Goal: Use online tool/utility: Utilize a website feature to perform a specific function

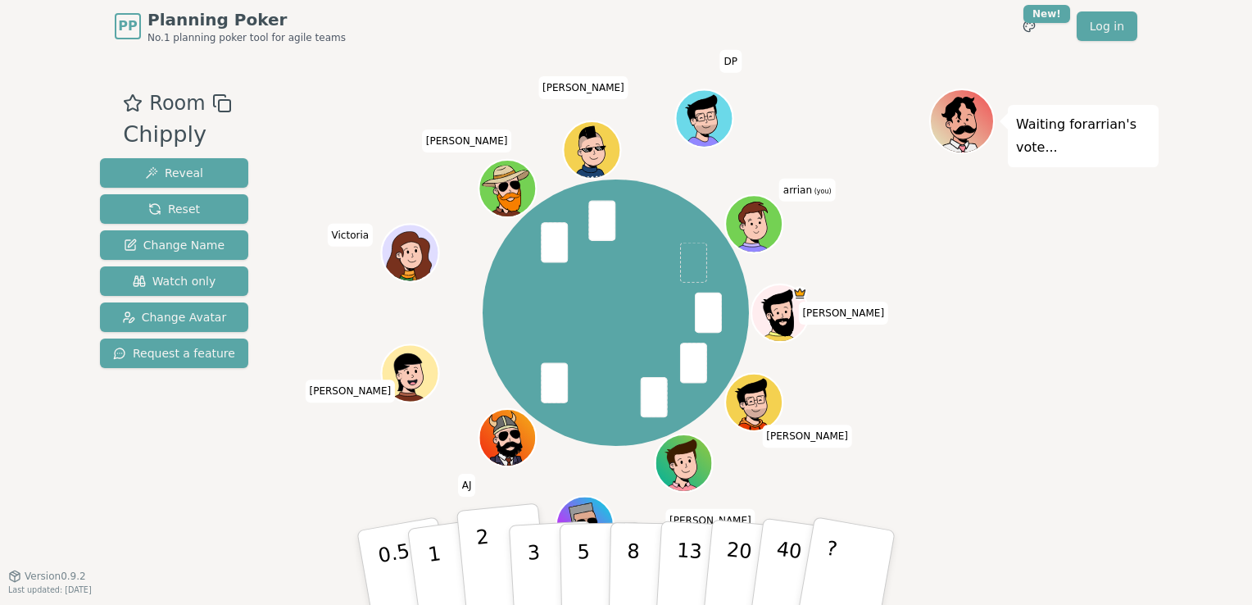
click at [487, 582] on p "2" at bounding box center [485, 569] width 21 height 89
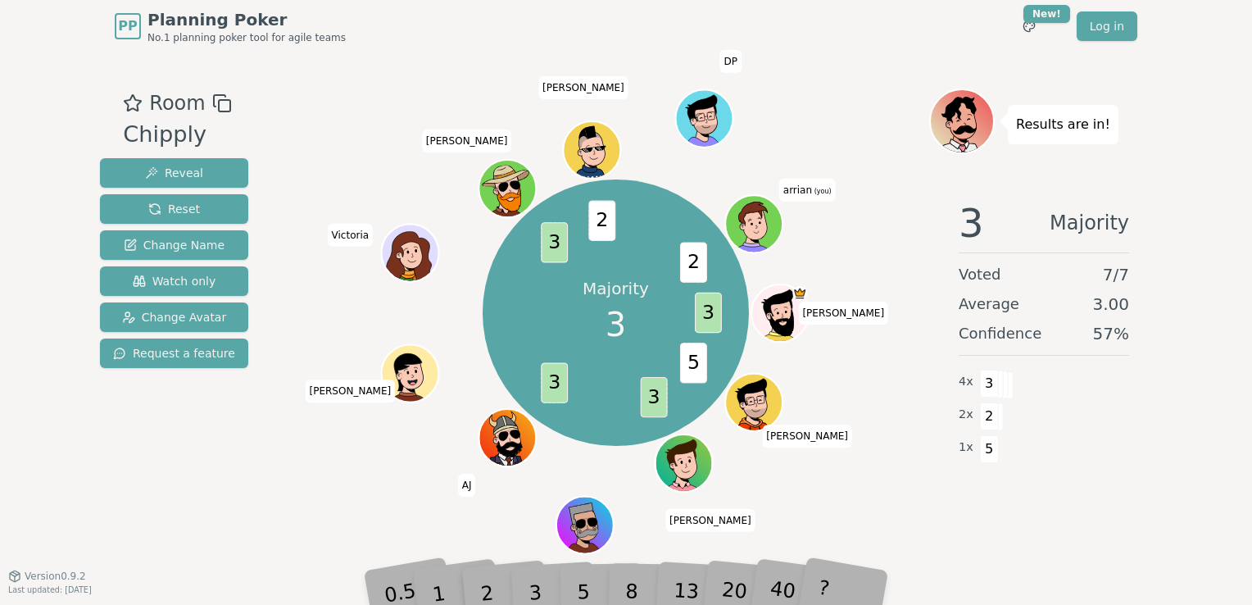
click at [555, 442] on div "Majority 3 3 5 3 3 3 2 2 [PERSON_NAME] [PERSON_NAME] AJ [PERSON_NAME] [PERSON_N…" at bounding box center [615, 312] width 266 height 266
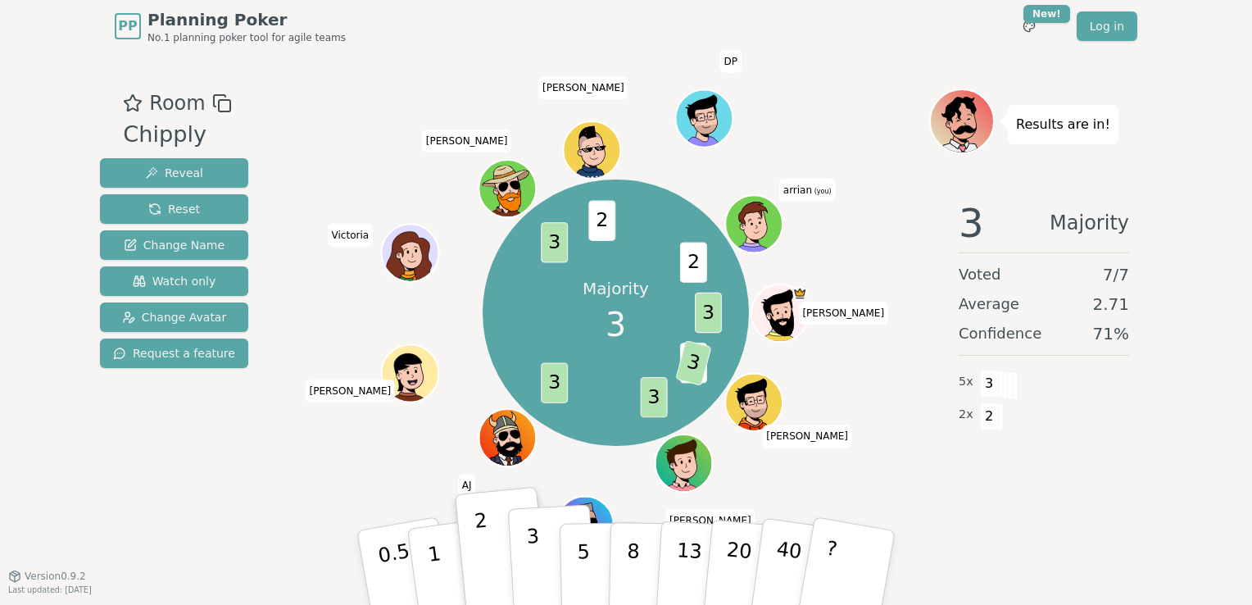
click at [528, 577] on button "3" at bounding box center [552, 568] width 89 height 128
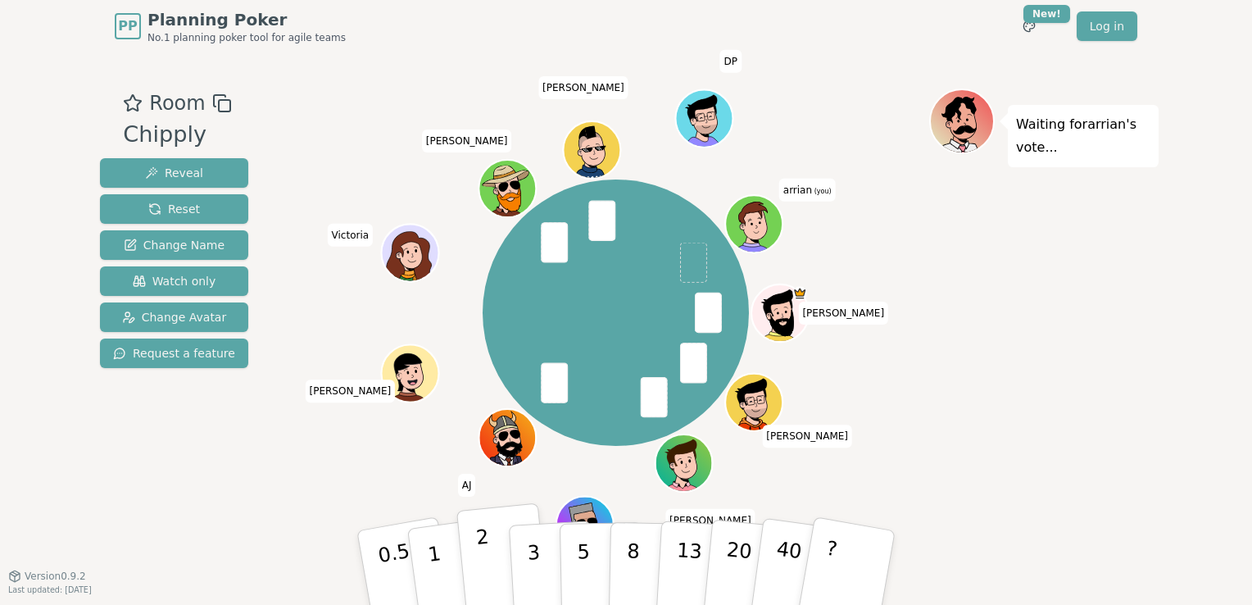
click at [482, 555] on p "2" at bounding box center [485, 569] width 21 height 89
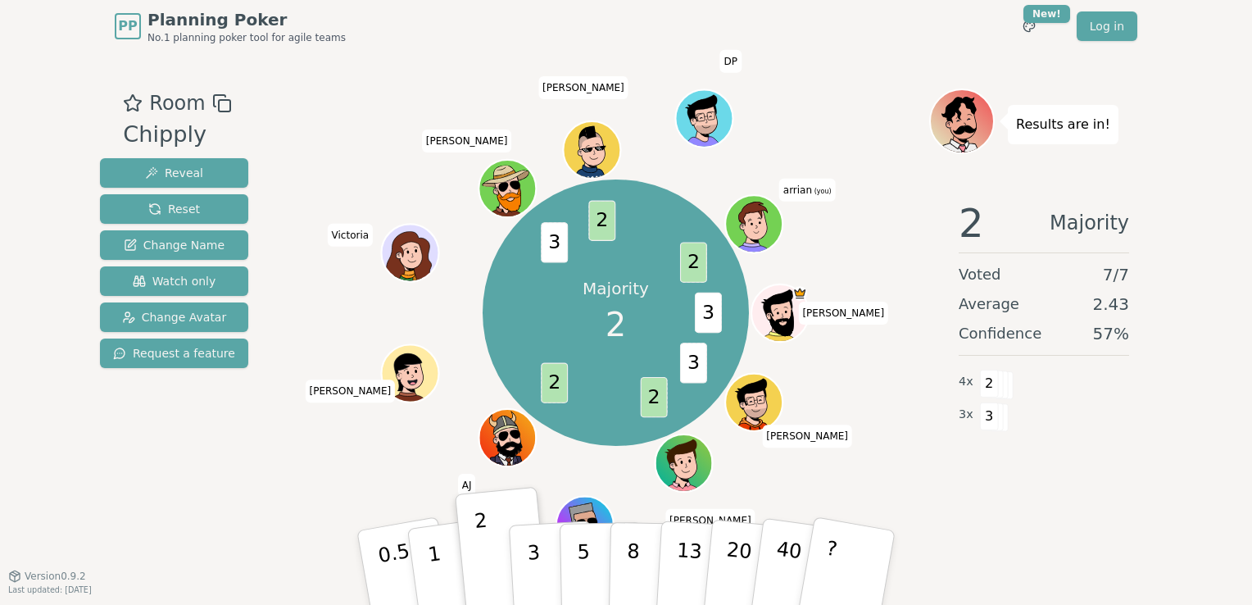
click at [541, 575] on div "3" at bounding box center [552, 567] width 52 height 60
click at [540, 573] on button "3" at bounding box center [552, 568] width 89 height 128
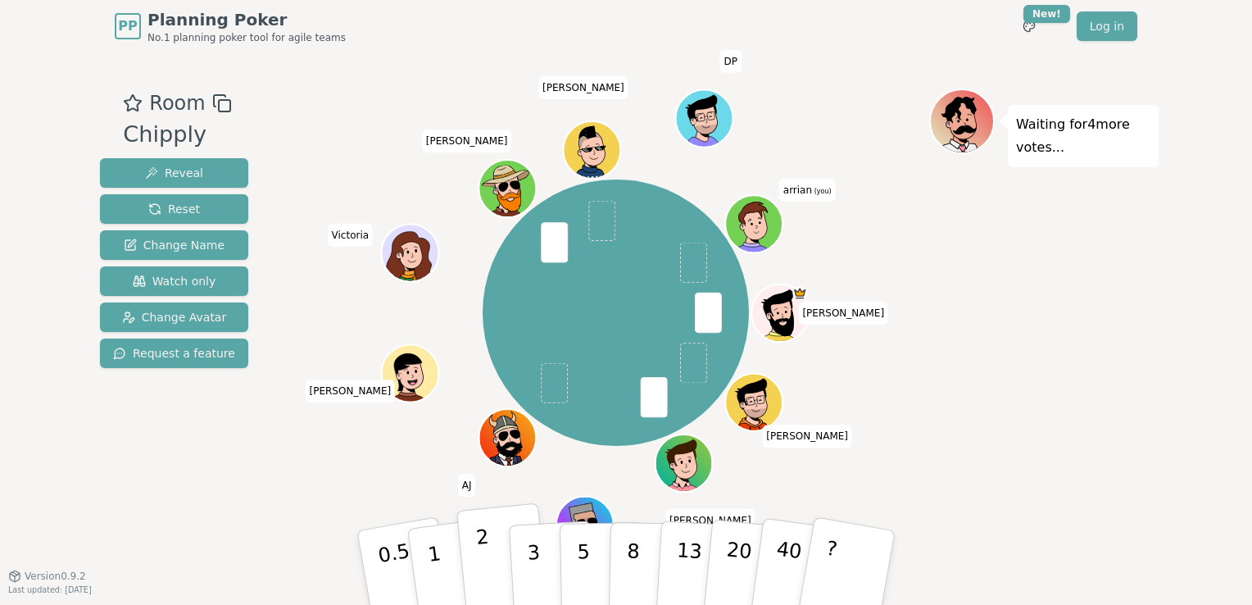
click at [491, 568] on button "2" at bounding box center [502, 568] width 93 height 130
click at [493, 573] on button "2" at bounding box center [502, 568] width 93 height 130
click at [485, 566] on p "2" at bounding box center [485, 569] width 21 height 89
click at [490, 564] on button "2" at bounding box center [502, 568] width 93 height 130
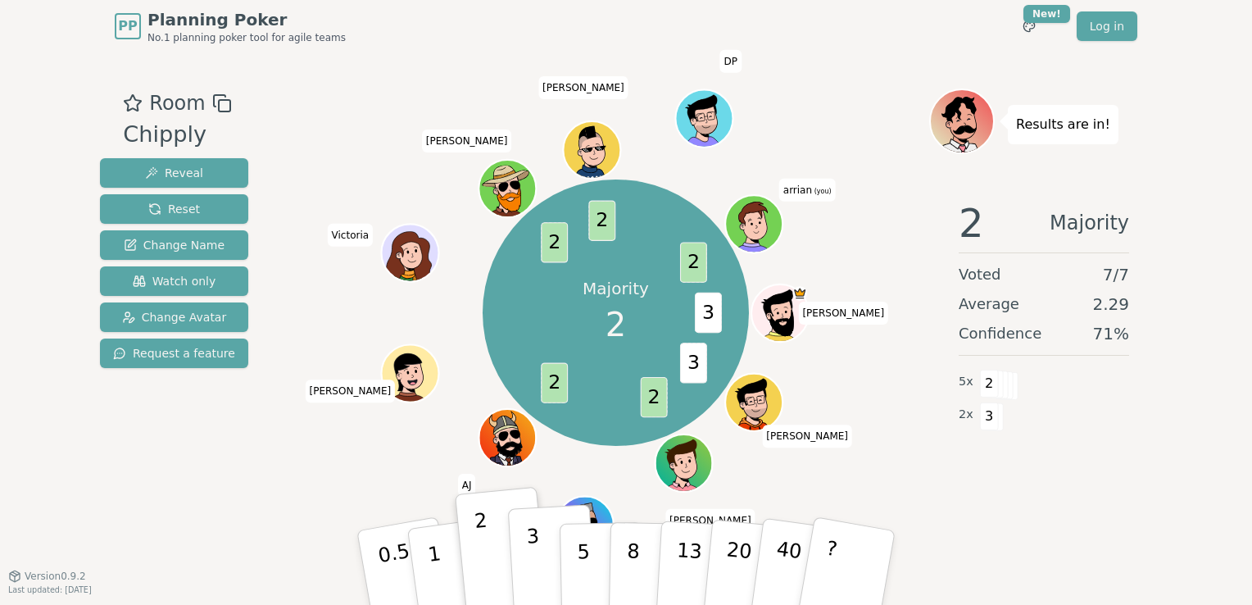
click at [537, 550] on p "3" at bounding box center [535, 568] width 18 height 89
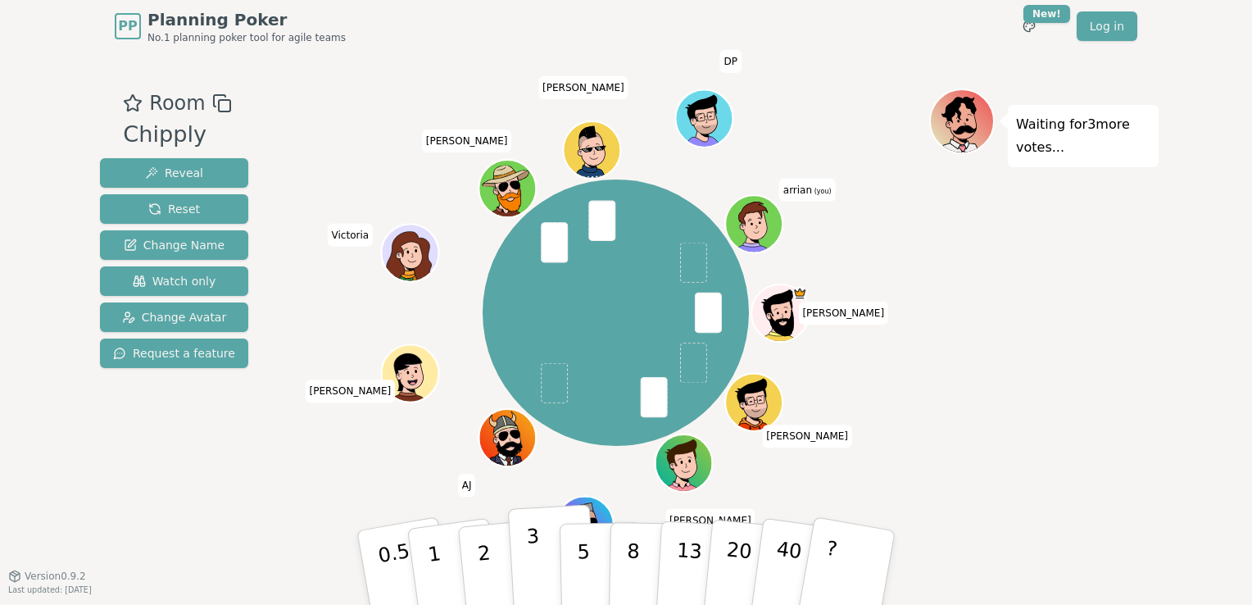
click at [546, 566] on button "3" at bounding box center [552, 568] width 89 height 128
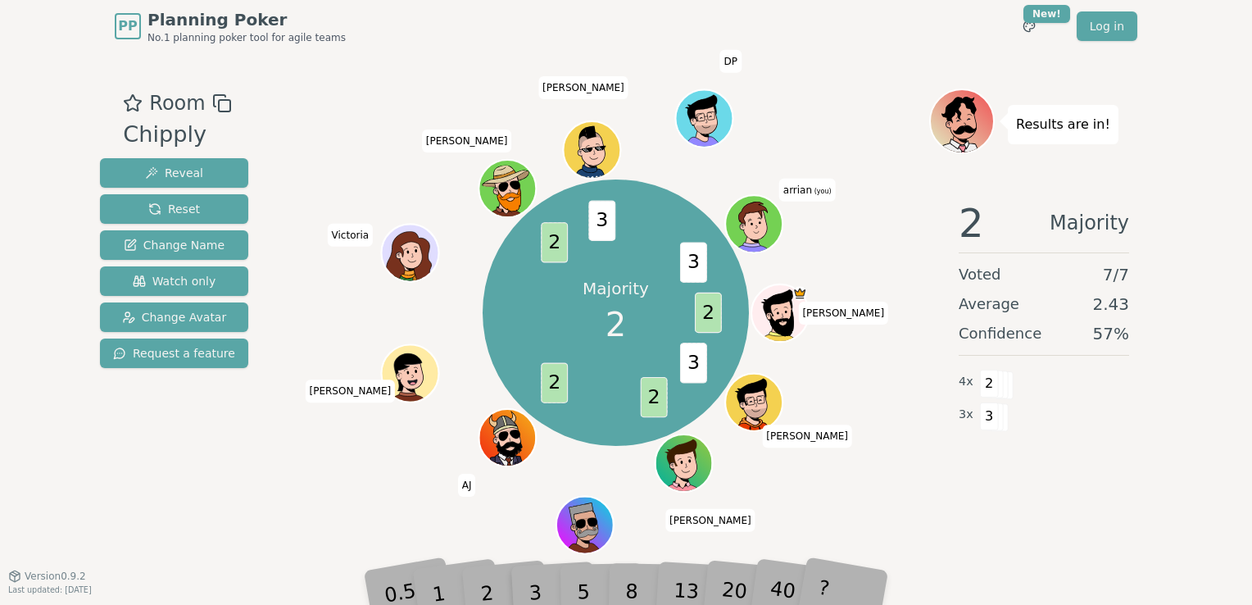
click at [906, 362] on div "Majority 2 2 3 2 2 2 3 3 [PERSON_NAME] [PERSON_NAME] AJ [PERSON_NAME] [PERSON_N…" at bounding box center [615, 312] width 627 height 389
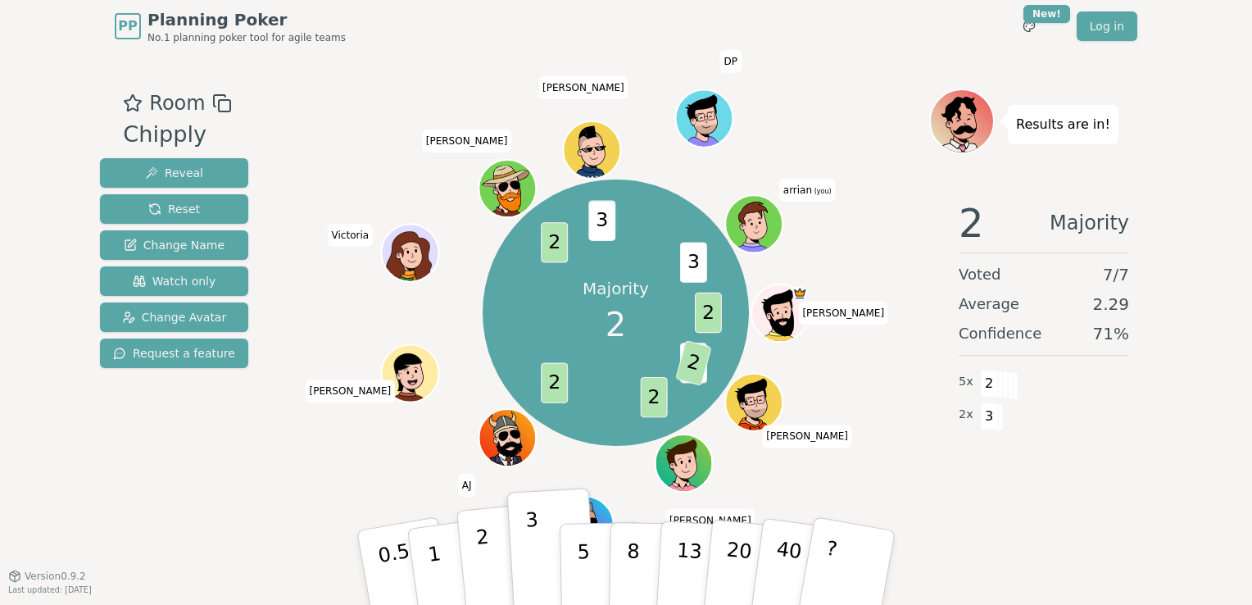
click at [500, 545] on button "2" at bounding box center [502, 568] width 93 height 130
